Goal: Information Seeking & Learning: Learn about a topic

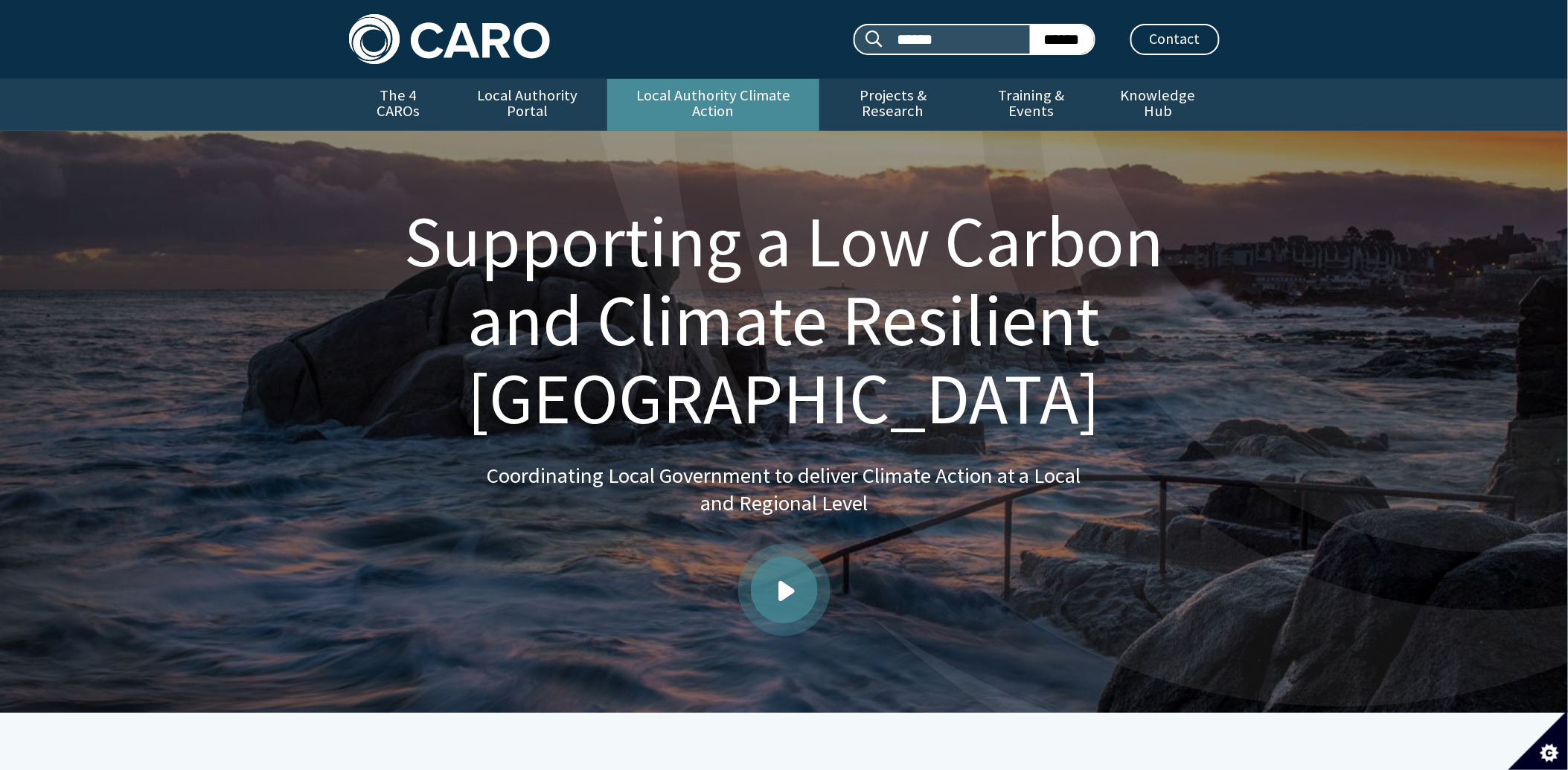
click at [651, 97] on link "Local Authority Climate Action" at bounding box center [713, 105] width 212 height 52
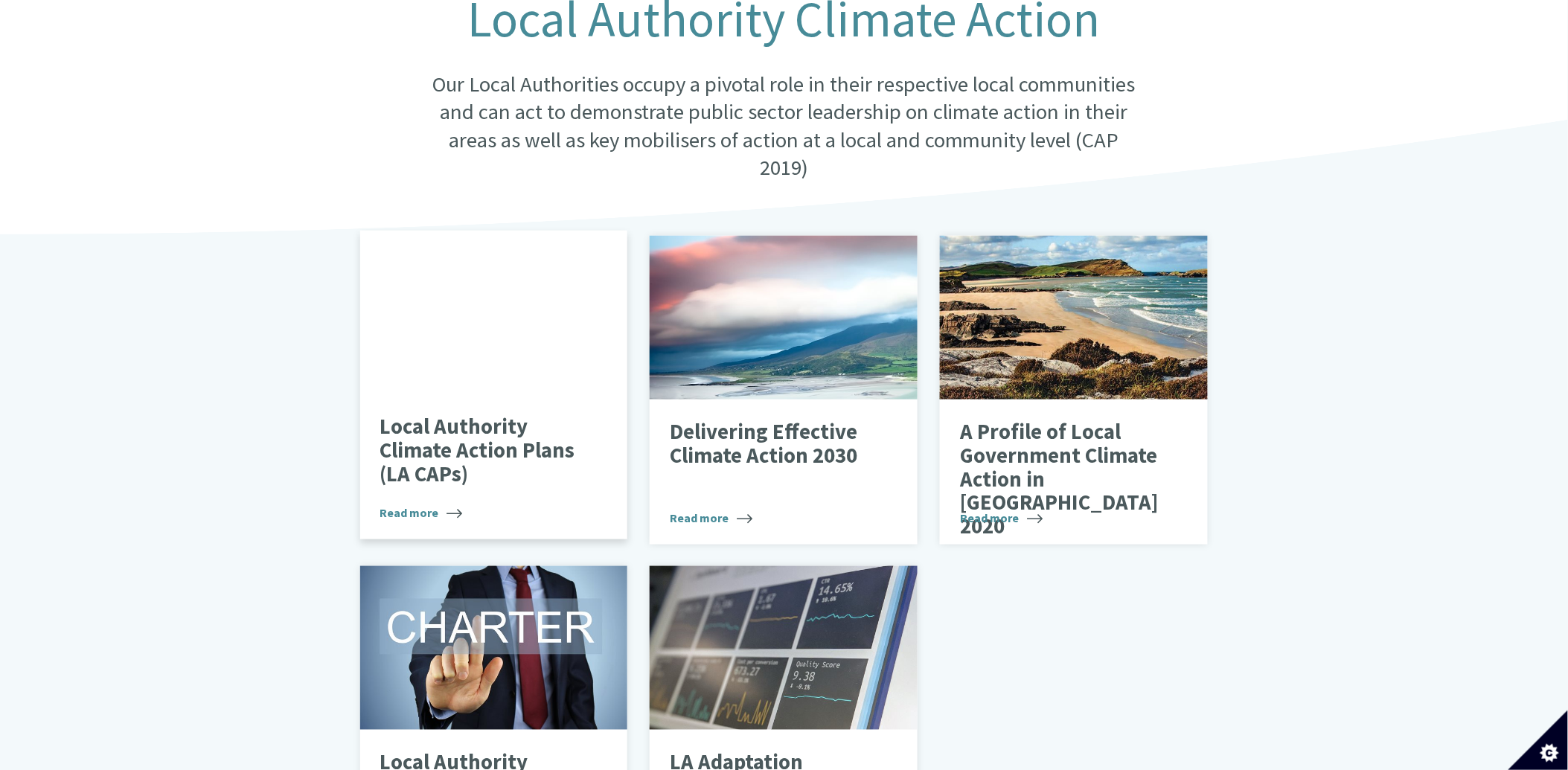
scroll to position [413, 0]
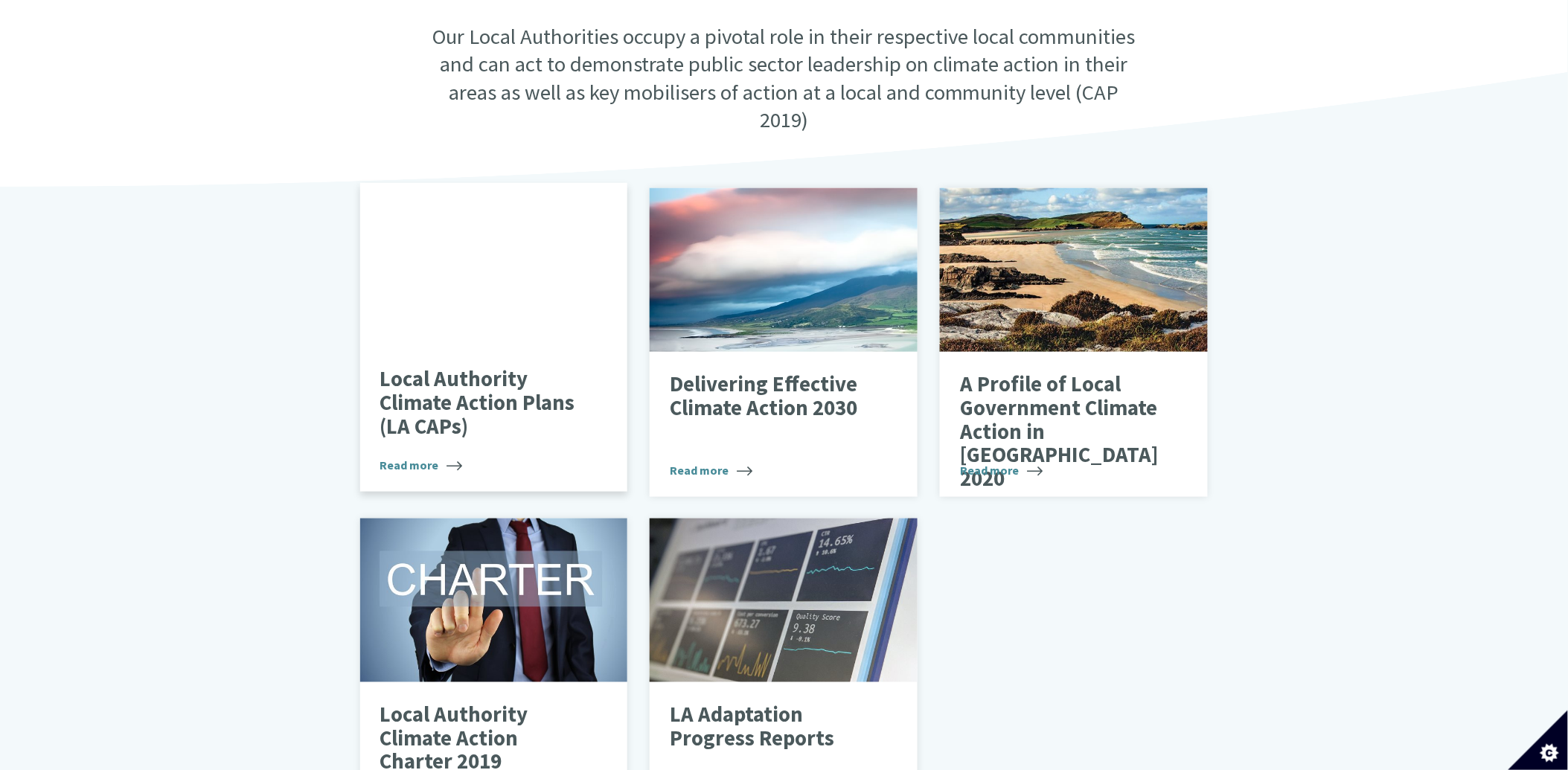
click at [452, 347] on div "Local Authority Climate Action Plans (LA CAPs) Read more" at bounding box center [494, 419] width 268 height 146
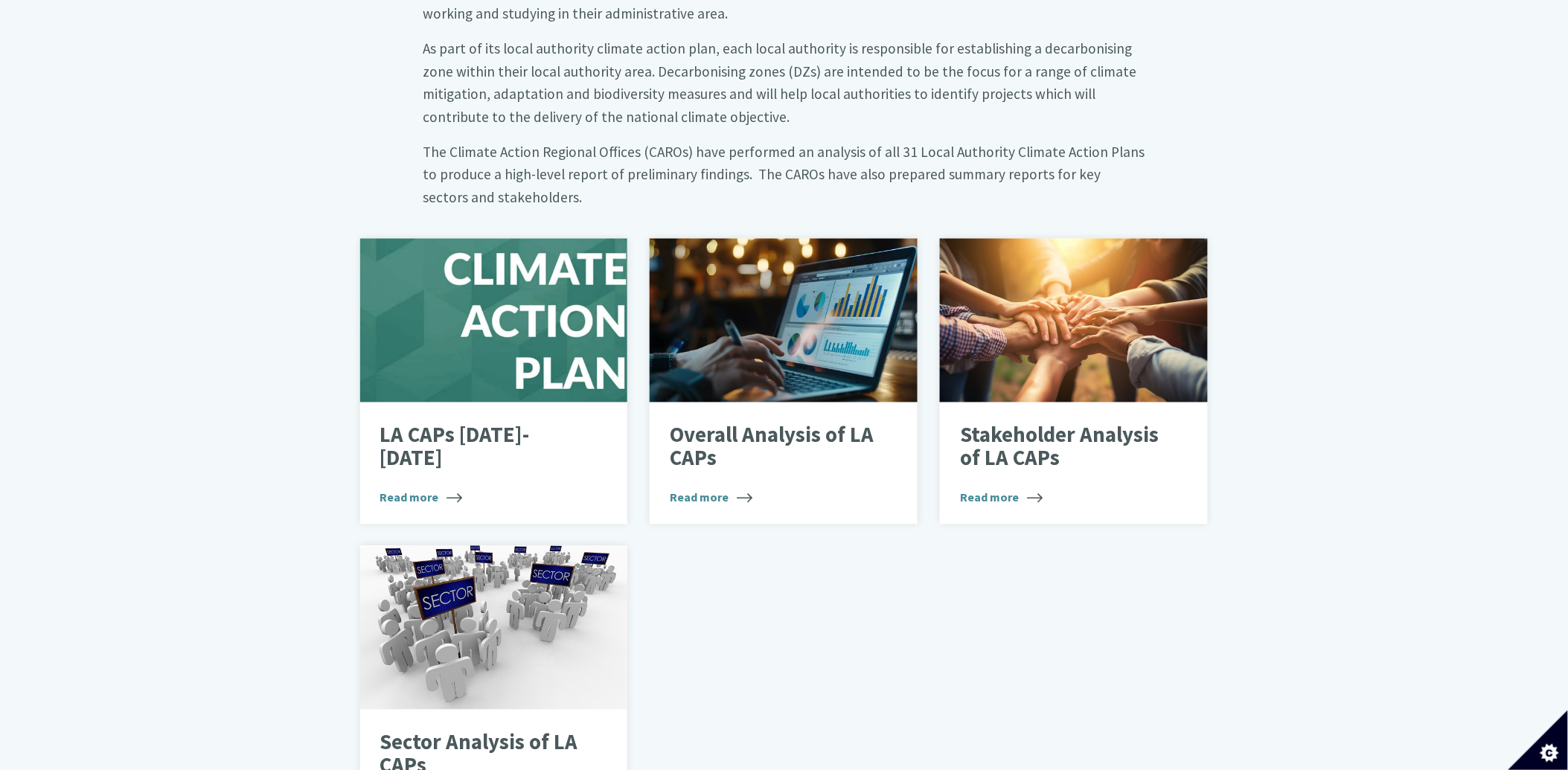
scroll to position [827, 0]
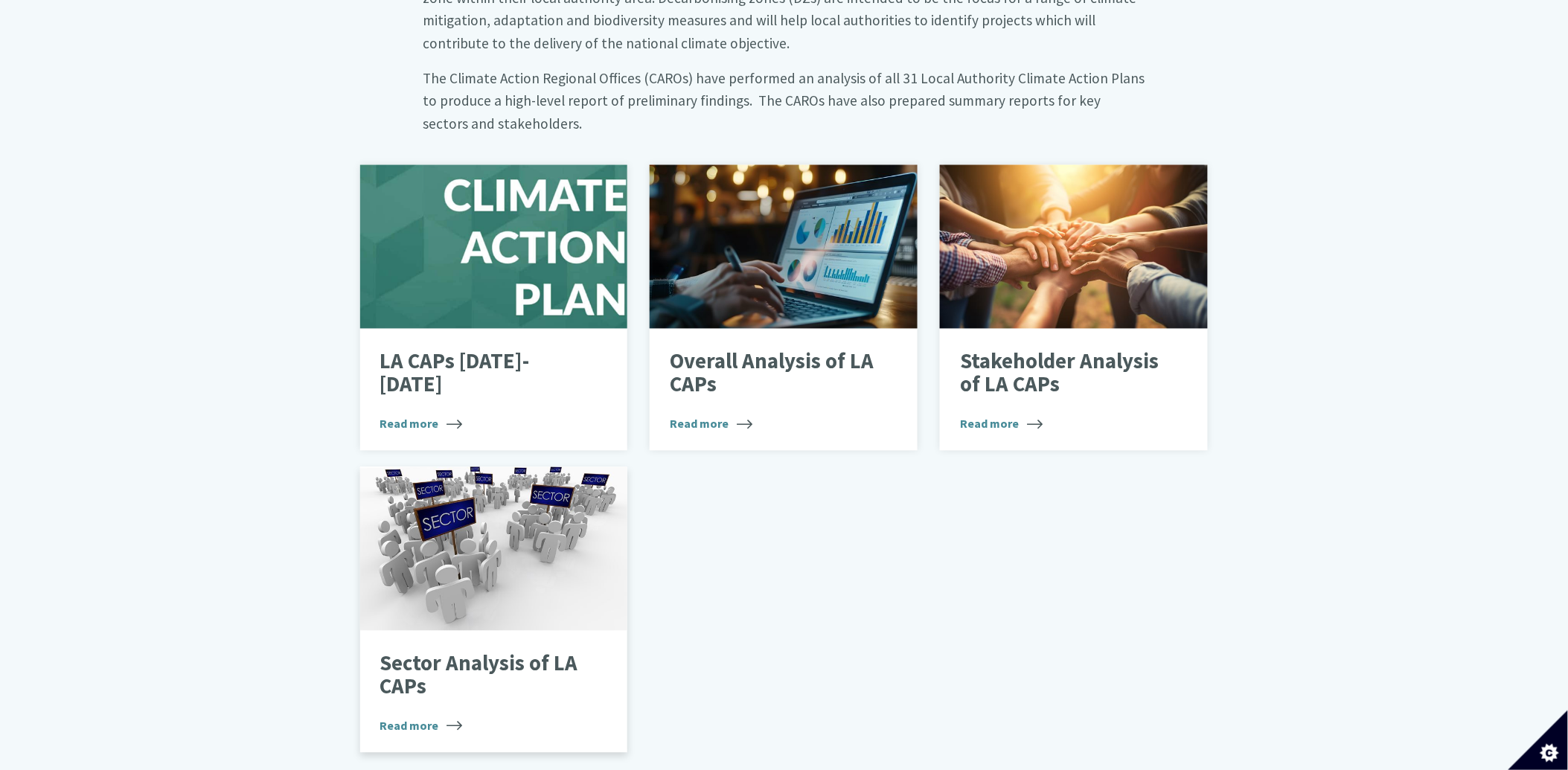
click at [501, 522] on div at bounding box center [494, 549] width 268 height 163
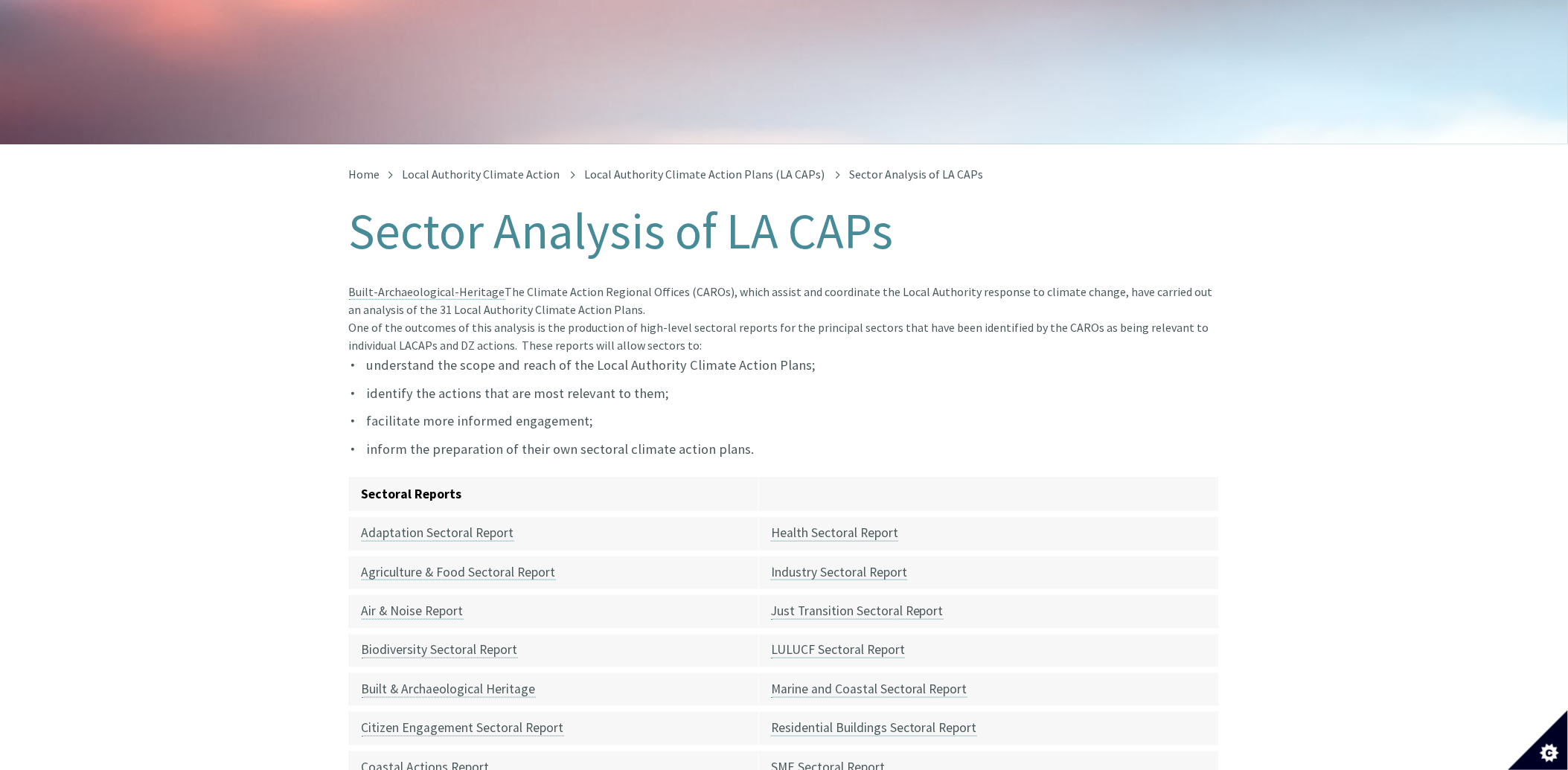
scroll to position [578, 0]
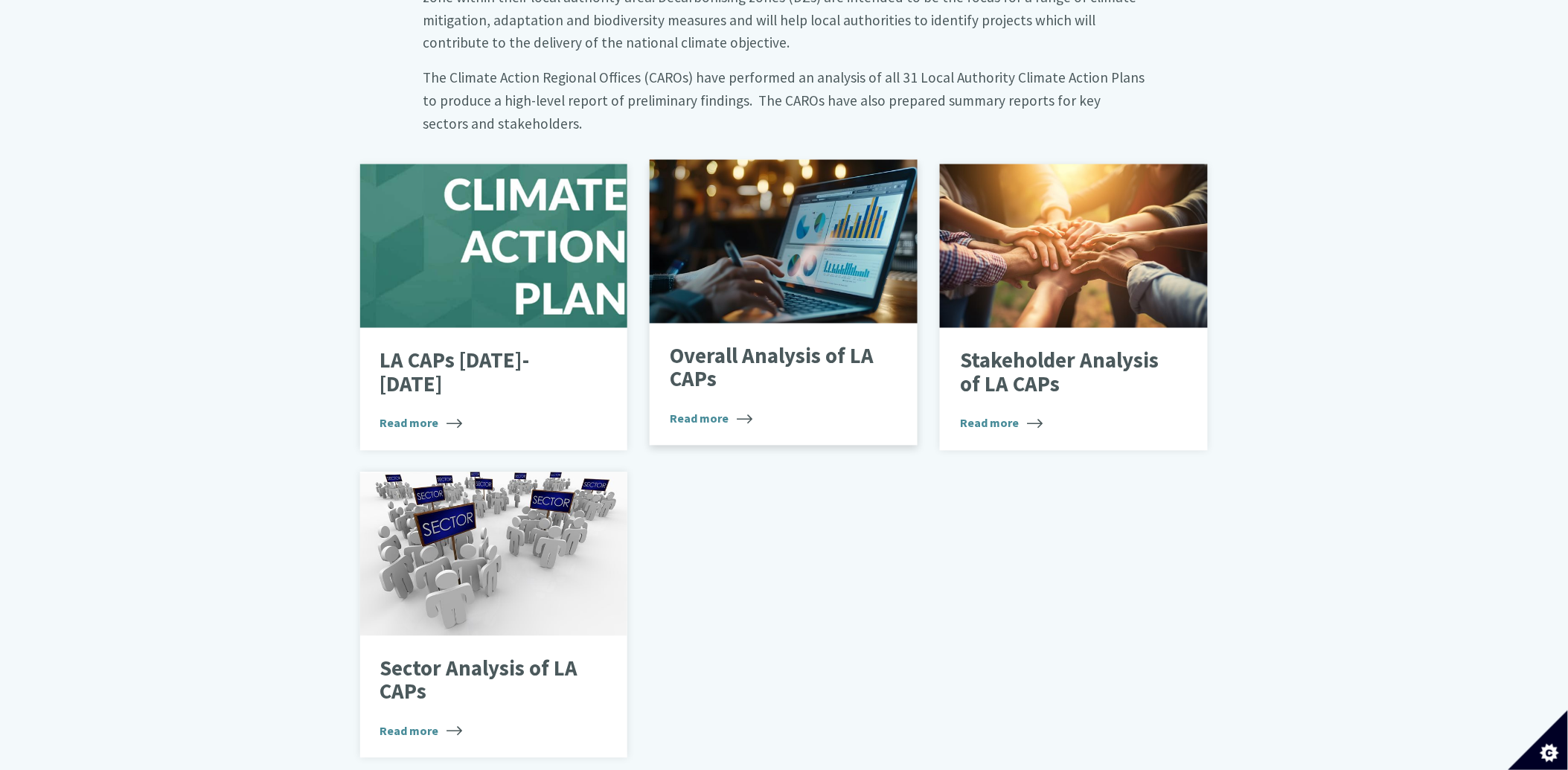
scroll to position [827, 0]
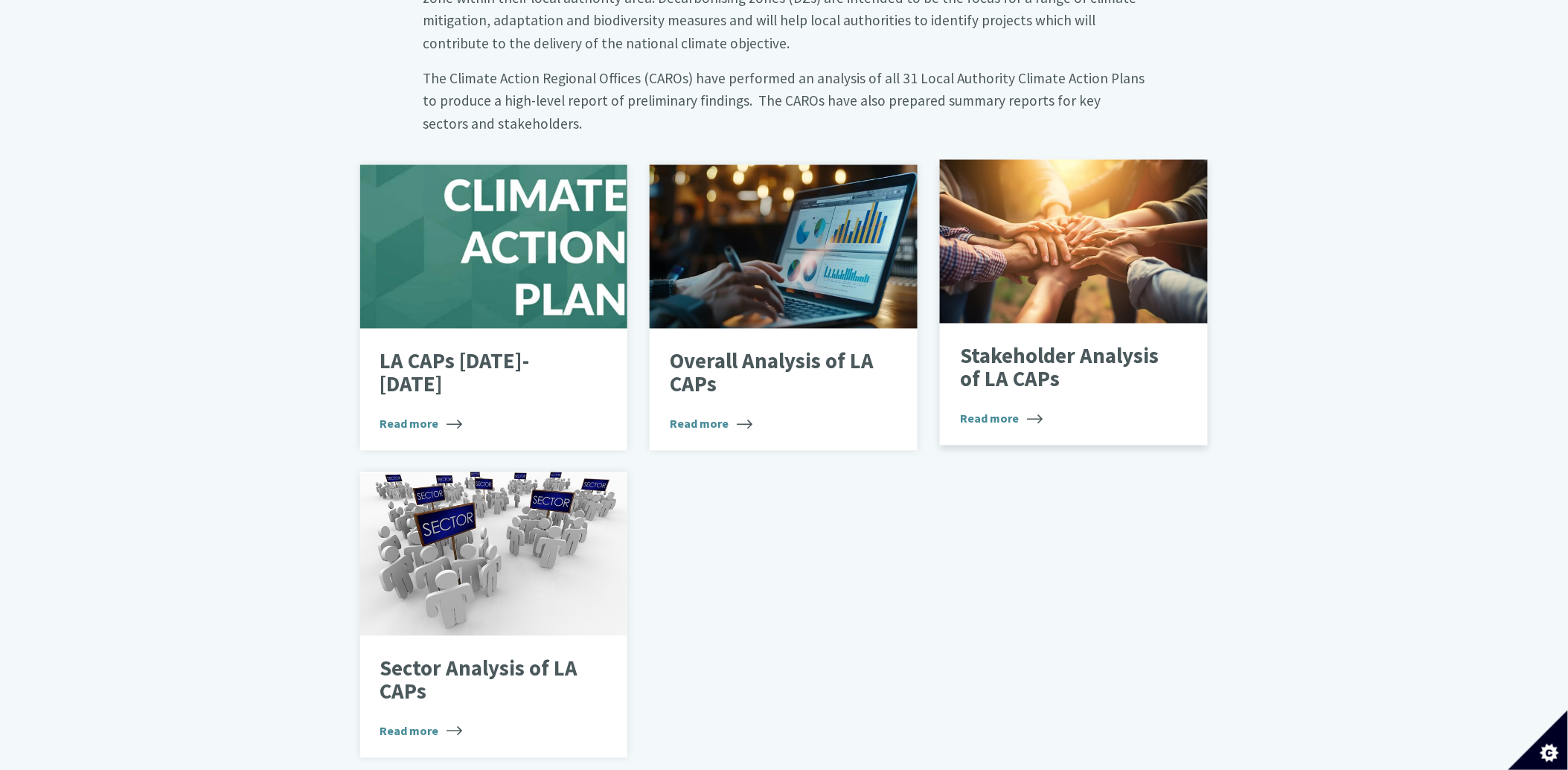
click at [1031, 224] on div at bounding box center [1074, 242] width 268 height 163
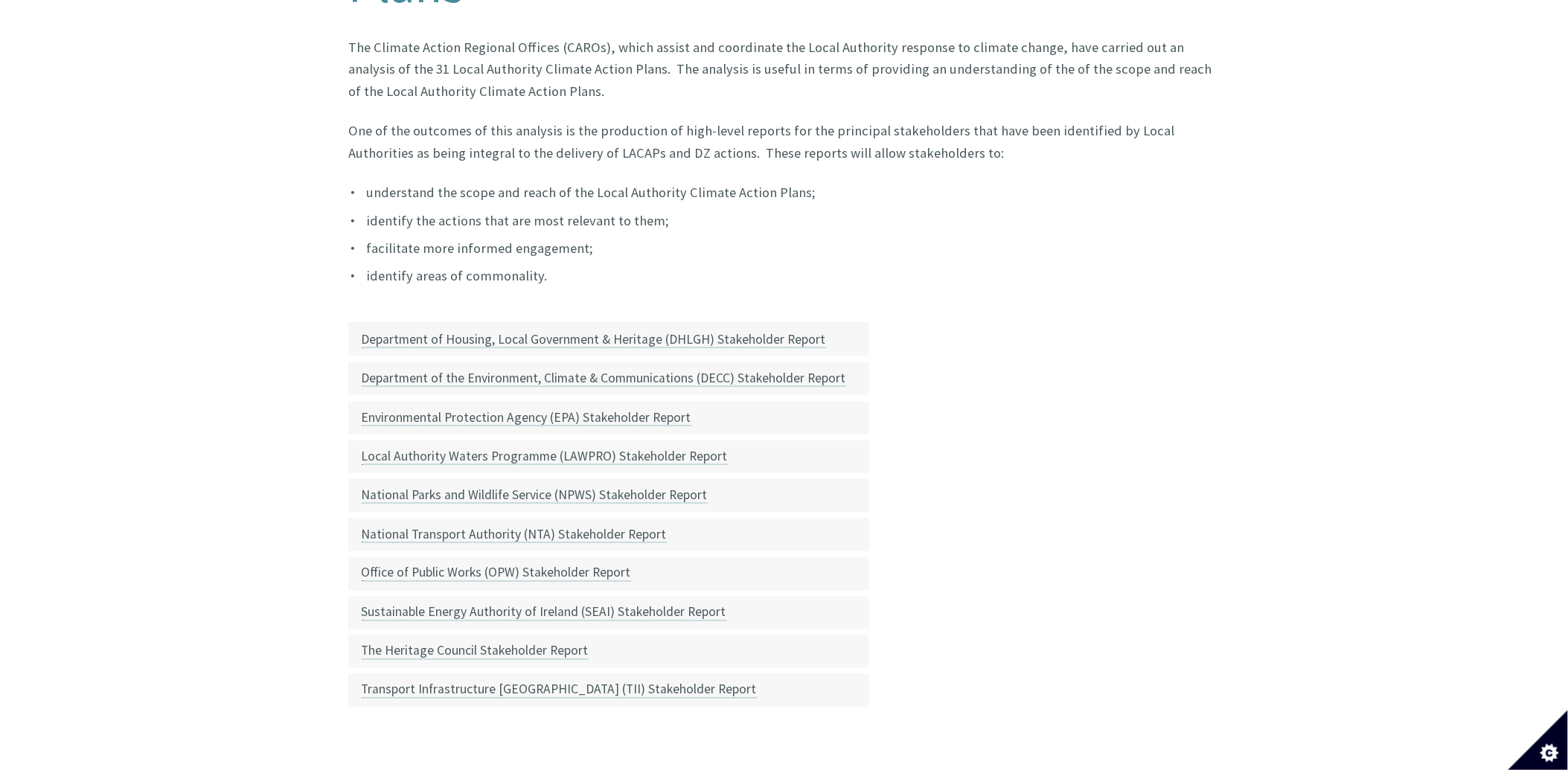
scroll to position [496, 0]
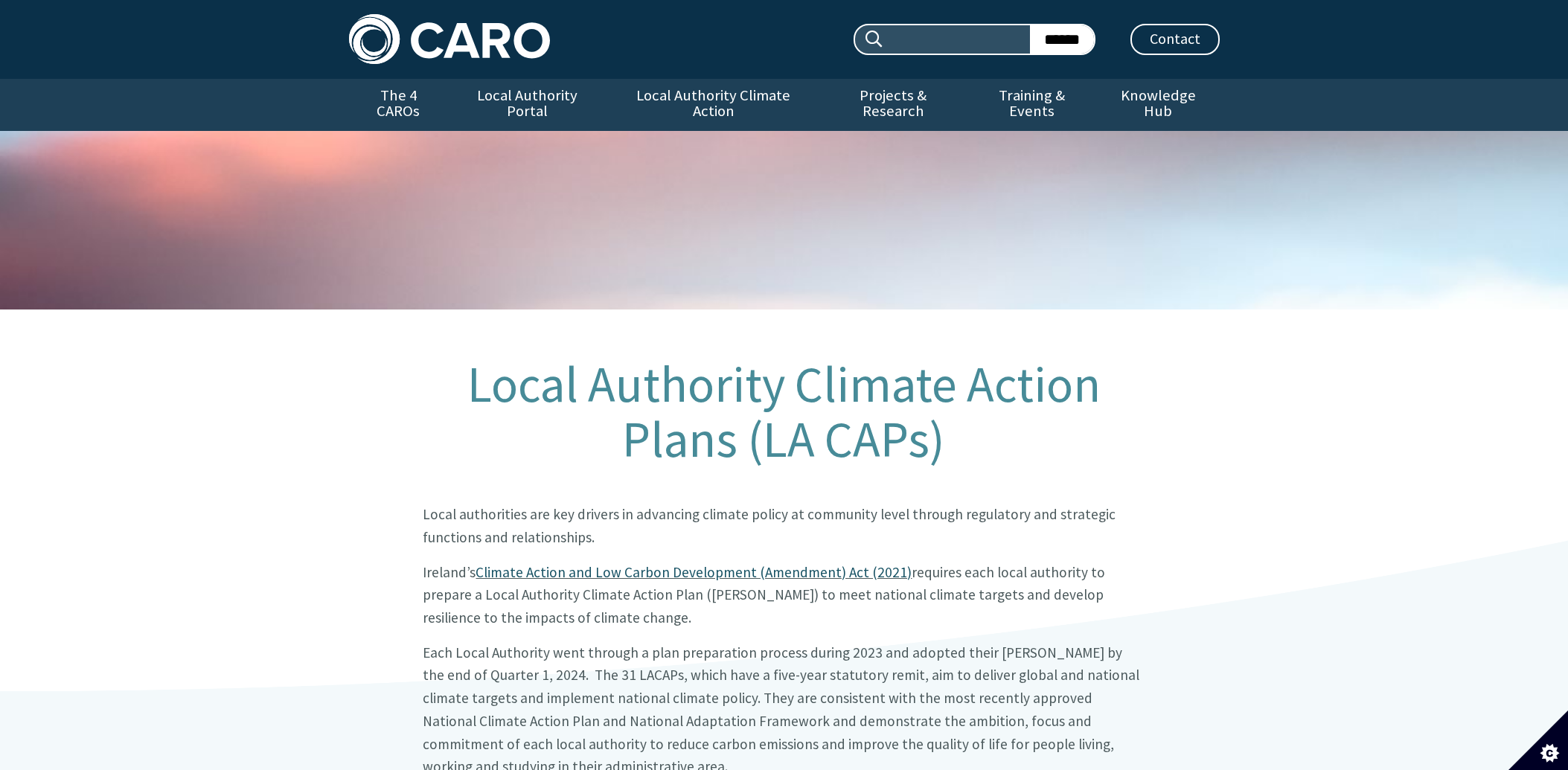
scroll to position [827, 0]
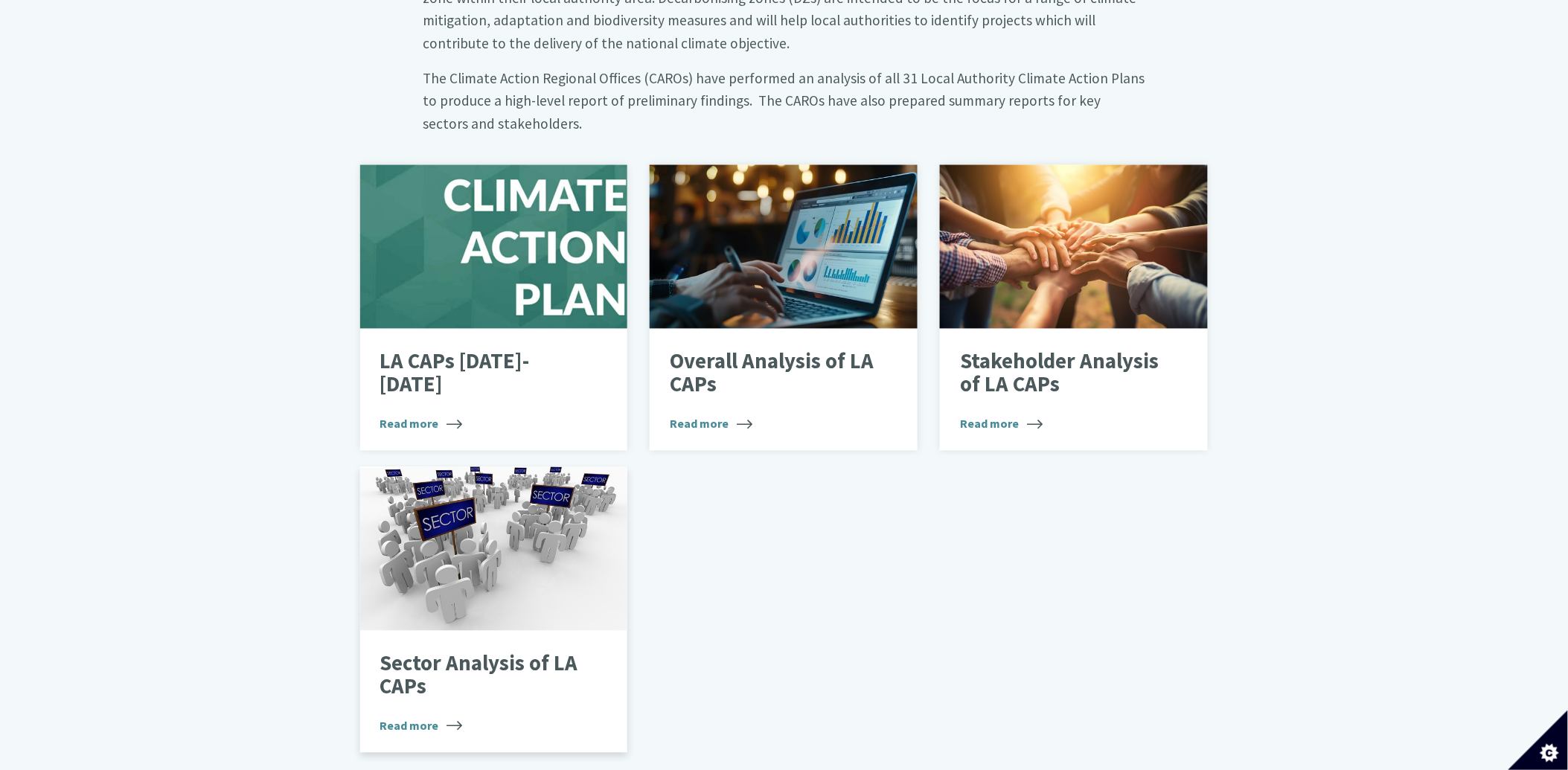
click at [449, 539] on div at bounding box center [494, 549] width 268 height 163
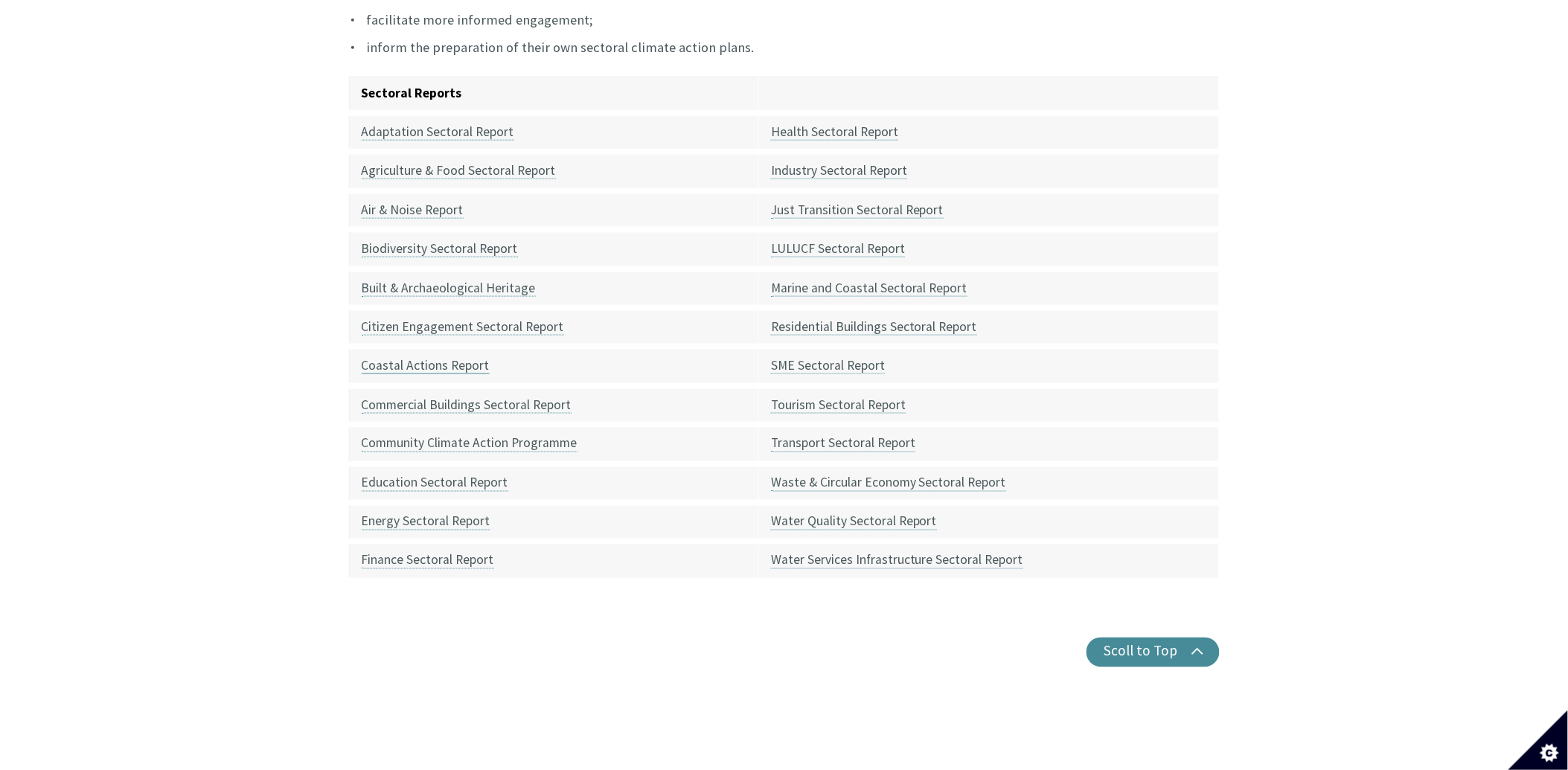
scroll to position [578, 0]
